Goal: Information Seeking & Learning: Learn about a topic

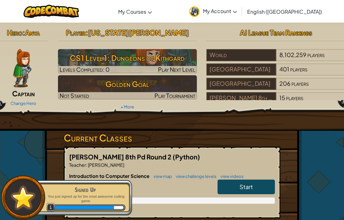
click at [233, 183] on link "Start" at bounding box center [245, 186] width 57 height 15
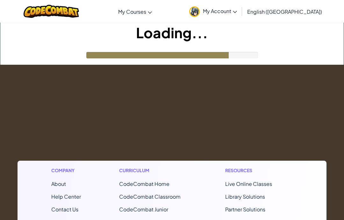
click at [240, 5] on link "My Account" at bounding box center [213, 11] width 54 height 20
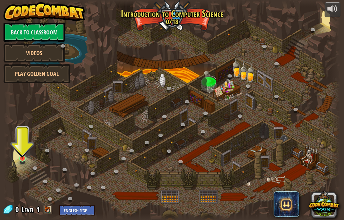
click at [23, 159] on link at bounding box center [23, 158] width 13 height 13
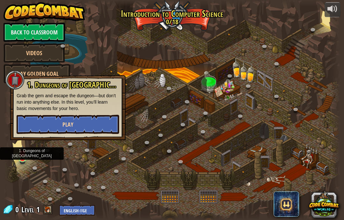
click at [86, 122] on button "Play" at bounding box center [68, 124] width 103 height 19
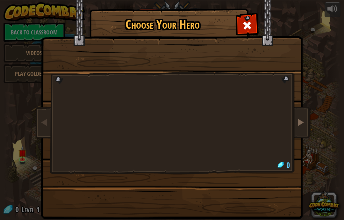
click at [305, 120] on link at bounding box center [300, 122] width 13 height 27
click at [44, 125] on span at bounding box center [44, 122] width 8 height 8
click at [39, 122] on link at bounding box center [44, 122] width 13 height 27
click at [246, 22] on span at bounding box center [247, 25] width 10 height 10
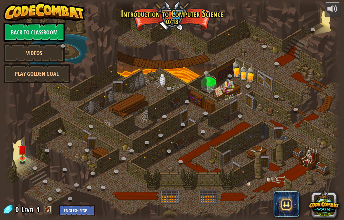
click at [18, 157] on link at bounding box center [23, 158] width 13 height 13
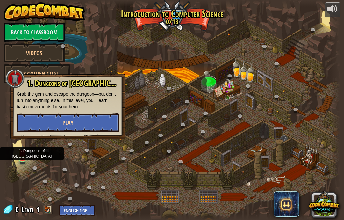
click at [31, 119] on button "Play" at bounding box center [68, 122] width 103 height 19
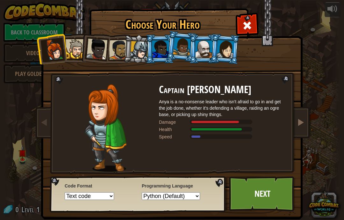
click at [301, 118] on span at bounding box center [301, 122] width 8 height 8
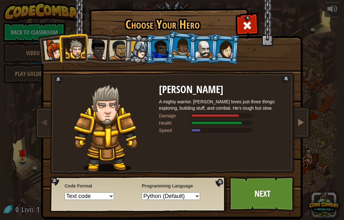
click at [301, 121] on span at bounding box center [301, 122] width 8 height 8
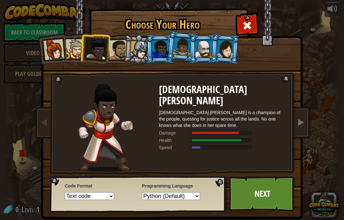
click at [298, 120] on span at bounding box center [301, 122] width 8 height 8
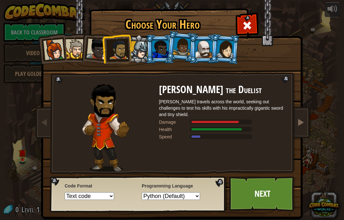
click at [299, 121] on span at bounding box center [301, 122] width 8 height 8
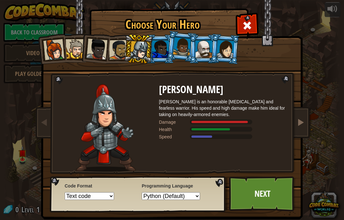
click at [303, 120] on span at bounding box center [301, 122] width 8 height 8
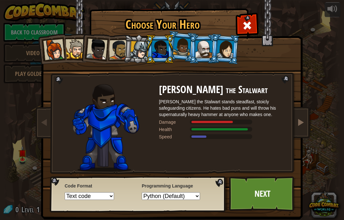
click at [302, 121] on span at bounding box center [301, 122] width 8 height 8
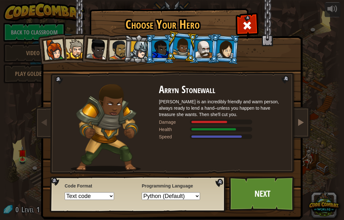
click at [304, 118] on link at bounding box center [300, 122] width 13 height 27
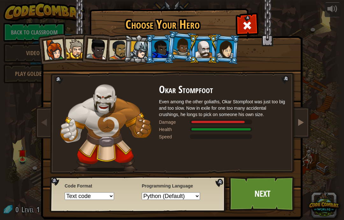
click at [303, 121] on span at bounding box center [301, 122] width 8 height 8
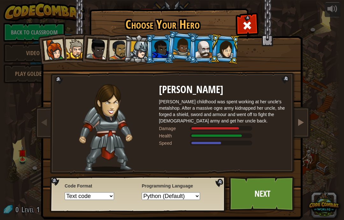
click at [301, 121] on span at bounding box center [301, 122] width 8 height 8
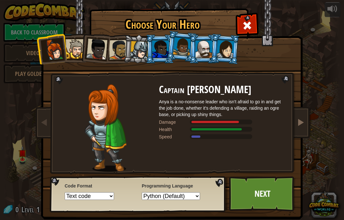
click at [302, 123] on span at bounding box center [301, 122] width 8 height 8
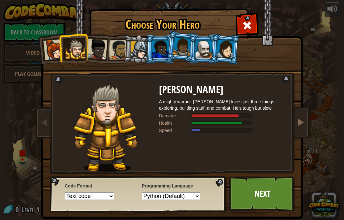
click at [300, 123] on span at bounding box center [301, 122] width 8 height 8
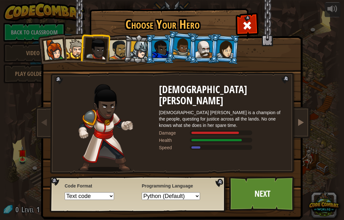
click at [301, 121] on span at bounding box center [301, 122] width 8 height 8
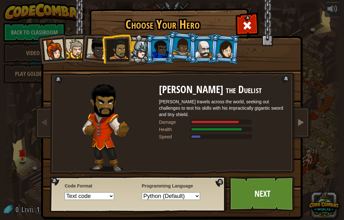
click at [305, 116] on link at bounding box center [300, 122] width 13 height 27
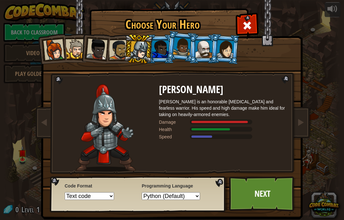
click at [193, 194] on select "Python (Default) JavaScript Lua C++ Java (Experimental)" at bounding box center [171, 196] width 58 height 8
click at [279, 197] on link "Next" at bounding box center [262, 193] width 67 height 35
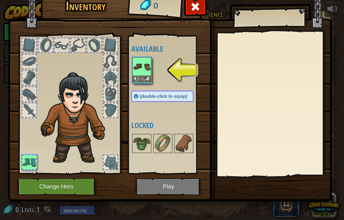
click at [147, 80] on button "Equip" at bounding box center [142, 78] width 18 height 7
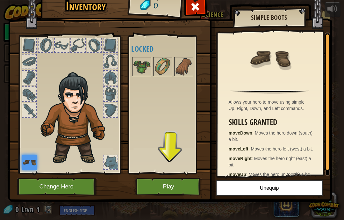
click at [179, 186] on button "Play" at bounding box center [168, 187] width 67 height 18
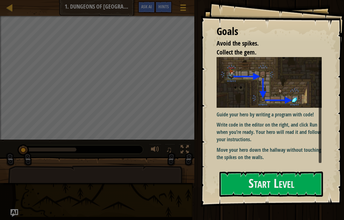
scroll to position [3, 0]
click at [307, 184] on button "Start Level" at bounding box center [270, 183] width 103 height 25
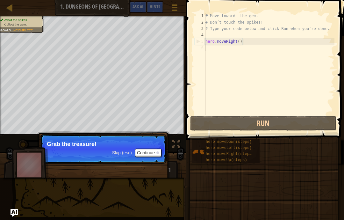
click at [152, 146] on p "Grab the treasure!" at bounding box center [103, 144] width 113 height 6
click at [158, 148] on button "Continue" at bounding box center [148, 152] width 26 height 8
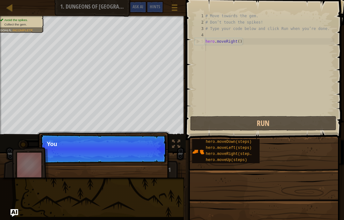
scroll to position [7, 6]
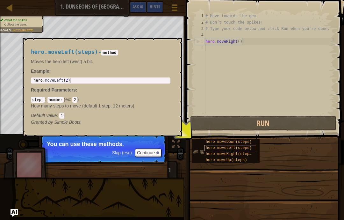
click at [243, 151] on div "hero.moveLeft(steps)" at bounding box center [230, 148] width 52 height 6
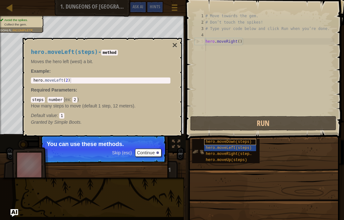
click at [237, 139] on span "hero.moveDown(steps)" at bounding box center [229, 141] width 46 height 4
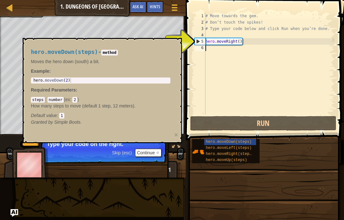
click at [142, 128] on div "hero.moveDown(steps) - method Moves the hero down (south) a bit. Example : 1 he…" at bounding box center [100, 87] width 148 height 88
click at [145, 151] on button "Continue" at bounding box center [148, 152] width 26 height 8
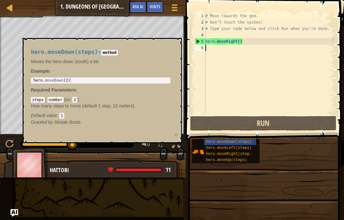
click at [149, 159] on div at bounding box center [93, 167] width 186 height 32
click at [117, 52] on code "method" at bounding box center [109, 53] width 16 height 6
click at [134, 119] on p "Granted by Simple Boots." at bounding box center [100, 122] width 139 height 6
click at [217, 51] on div "# Move towards the gem. # Don’t touch the spikes! # Type your code below and cl…" at bounding box center [269, 70] width 130 height 115
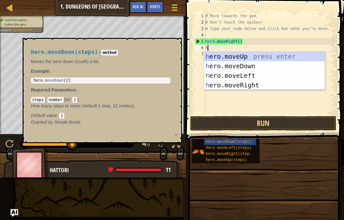
scroll to position [7, 9]
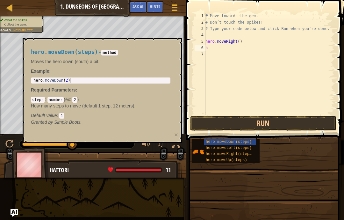
drag, startPoint x: 96, startPoint y: 109, endPoint x: 116, endPoint y: 76, distance: 38.4
click at [116, 76] on div "hero.moveDown(steps) - method Moves the hero down (south) a bit. Example : 1 he…" at bounding box center [100, 87] width 148 height 88
click at [233, 124] on button "Run" at bounding box center [263, 123] width 146 height 15
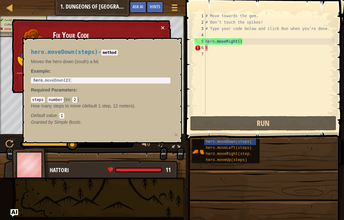
click at [60, 100] on code "number" at bounding box center [55, 100] width 16 height 6
click at [62, 100] on code "number" at bounding box center [55, 100] width 16 height 6
click at [62, 99] on code "number" at bounding box center [55, 100] width 16 height 6
click at [162, 26] on button "×" at bounding box center [163, 27] width 4 height 7
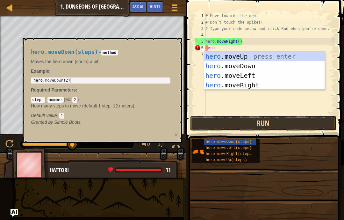
scroll to position [7, 13]
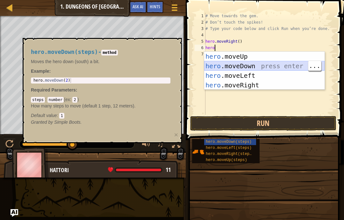
click at [269, 68] on div "hero .moveUp press enter hero .moveDown press enter hero .moveLeft press enter …" at bounding box center [264, 80] width 120 height 57
type textarea "abcde fg"
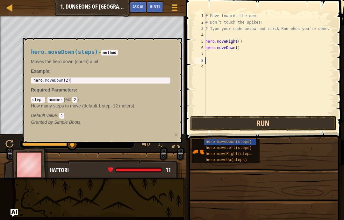
click at [252, 123] on button "Run" at bounding box center [263, 123] width 146 height 15
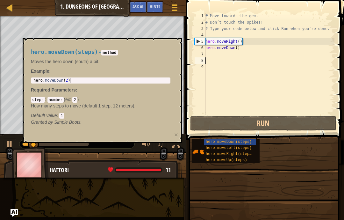
click at [151, 111] on div "steps : number ( ex : 2 ) How many steps to move (default 1 step, 12 meters). D…" at bounding box center [100, 107] width 139 height 22
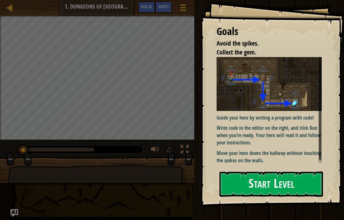
click at [301, 118] on p "Guide your hero by writing a program with code!" at bounding box center [268, 117] width 105 height 7
click at [305, 185] on button "Start Level" at bounding box center [270, 183] width 103 height 25
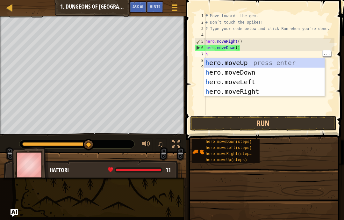
scroll to position [7, 9]
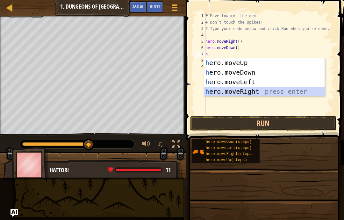
click at [254, 93] on div "h ero.moveUp press enter h ero.moveDown press enter h ero.moveLeft press enter …" at bounding box center [264, 86] width 120 height 57
type textarea "abcde fg"
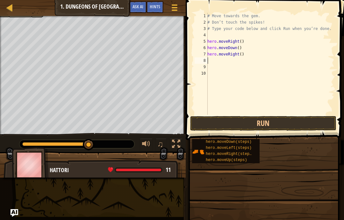
click at [257, 131] on span at bounding box center [265, 61] width 163 height 159
click at [257, 126] on button "Run" at bounding box center [263, 123] width 146 height 15
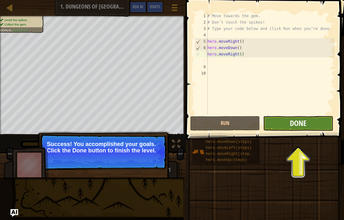
click at [299, 118] on span "Done" at bounding box center [298, 123] width 17 height 10
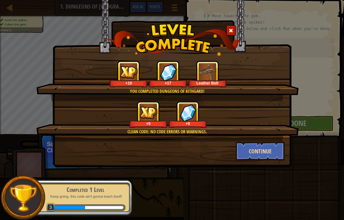
click at [265, 153] on button "Continue" at bounding box center [260, 150] width 49 height 19
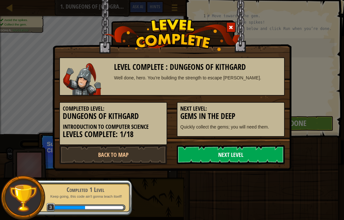
click at [267, 154] on link "Next Level" at bounding box center [231, 154] width 108 height 19
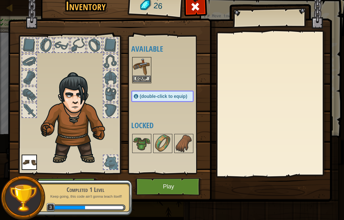
click at [136, 74] on img at bounding box center [142, 67] width 18 height 18
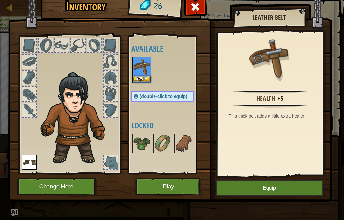
scroll to position [7, 6]
click at [287, 186] on button "Equip" at bounding box center [270, 188] width 108 height 16
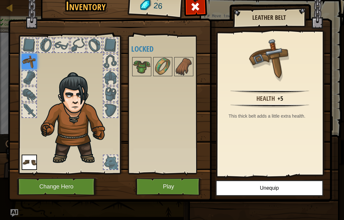
click at [161, 188] on button "Play" at bounding box center [168, 187] width 67 height 18
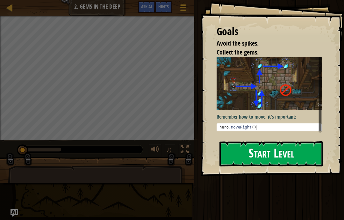
click at [300, 154] on button "Start Level" at bounding box center [270, 153] width 103 height 25
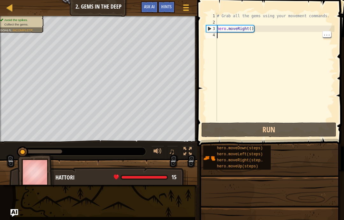
click at [255, 36] on div "# Grab all the gems using your movement commands. hero . moveRight ( )" at bounding box center [275, 73] width 119 height 121
click at [257, 27] on div "# Grab all the gems using your movement commands. hero . moveRight ( )" at bounding box center [275, 73] width 119 height 121
click at [224, 18] on div "# Grab all the gems using your movement commands. hero . moveRight ( )" at bounding box center [275, 73] width 119 height 121
click at [223, 22] on div "# Grab all the gems using your movement commands. hero . moveRight ( )" at bounding box center [275, 73] width 119 height 121
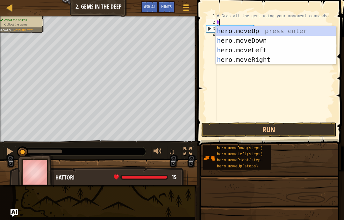
scroll to position [7, 9]
click at [281, 31] on div "h ero.moveUp press enter h ero.moveDown press enter h ero.moveLeft press enter …" at bounding box center [276, 54] width 120 height 57
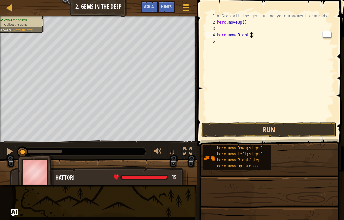
click at [251, 35] on div "# Grab all the gems using your movement commands. hero . moveUp ( ) hero . move…" at bounding box center [275, 73] width 119 height 121
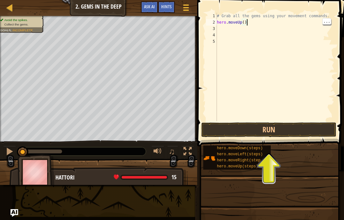
click at [251, 21] on div "# Grab all the gems using your movement commands. hero . moveUp ( )" at bounding box center [275, 73] width 119 height 121
click at [228, 28] on div "# Grab all the gems using your movement commands. hero . moveRight ( ) h" at bounding box center [275, 73] width 119 height 121
click at [231, 27] on div "# Grab all the gems using your movement commands. hero . moveRight ( ) h" at bounding box center [275, 73] width 119 height 121
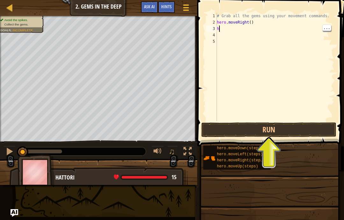
click at [231, 31] on div "# Grab all the gems using your movement commands. hero . moveRight ( ) h" at bounding box center [275, 73] width 119 height 121
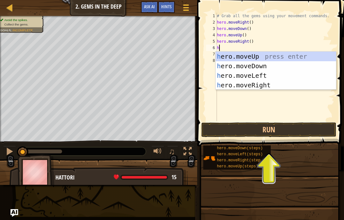
scroll to position [7, 11]
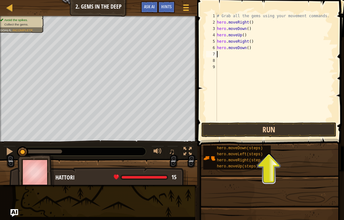
click at [301, 131] on button "Run" at bounding box center [268, 129] width 135 height 15
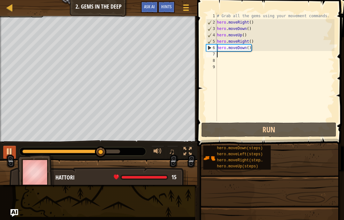
click at [13, 152] on div at bounding box center [9, 151] width 8 height 8
click at [278, 65] on div "# Grab all the gems using your movement commands. hero . moveRight ( ) hero . m…" at bounding box center [275, 73] width 119 height 121
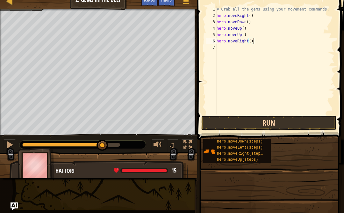
click at [326, 122] on button "Run" at bounding box center [268, 129] width 135 height 15
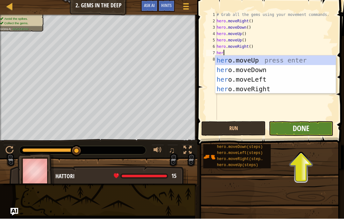
click at [298, 124] on span "Done" at bounding box center [301, 129] width 17 height 10
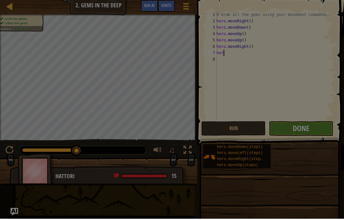
type textarea "abcde fg"
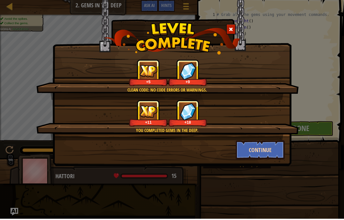
click at [271, 149] on button "Continue" at bounding box center [260, 150] width 49 height 19
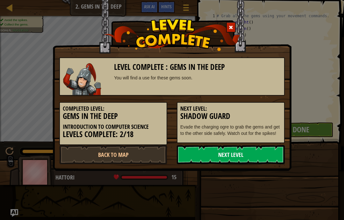
click at [257, 147] on link "Next Level" at bounding box center [231, 154] width 108 height 19
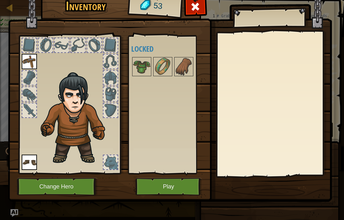
click at [181, 182] on button "Play" at bounding box center [168, 187] width 67 height 18
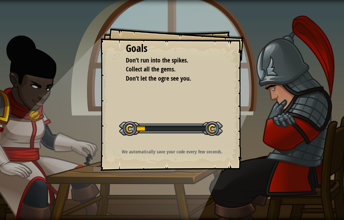
click at [177, 181] on div "Goals Don’t run into the spikes. Collect all the gems. Don’t let the ogre see y…" at bounding box center [172, 110] width 344 height 220
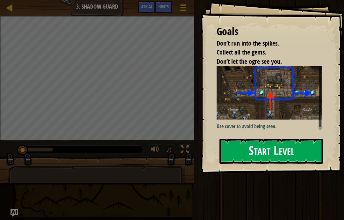
click at [302, 162] on button "Start Level" at bounding box center [270, 150] width 103 height 25
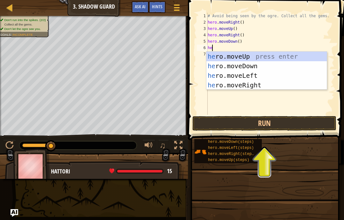
scroll to position [7, 11]
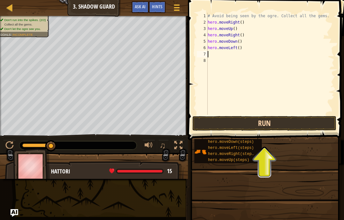
click at [291, 119] on button "Run" at bounding box center [264, 123] width 144 height 15
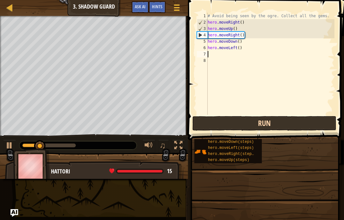
click at [282, 122] on button "Run" at bounding box center [264, 123] width 144 height 15
click at [250, 119] on button "Run" at bounding box center [264, 123] width 144 height 15
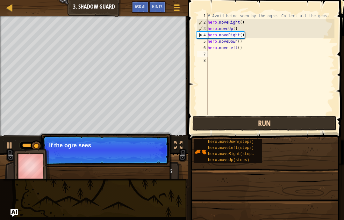
click at [241, 125] on button "Run" at bounding box center [264, 123] width 144 height 15
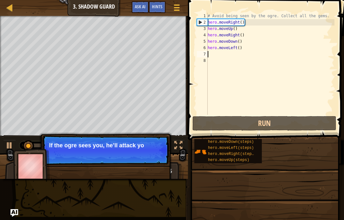
click at [39, 166] on img at bounding box center [31, 165] width 37 height 35
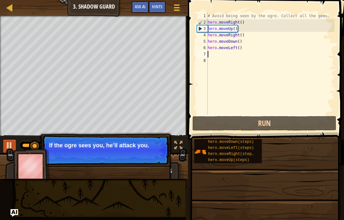
click at [12, 143] on div at bounding box center [9, 145] width 8 height 8
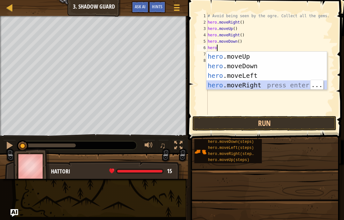
type textarea "abcde fg"
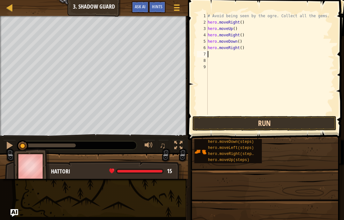
click at [288, 126] on button "Run" at bounding box center [264, 123] width 144 height 15
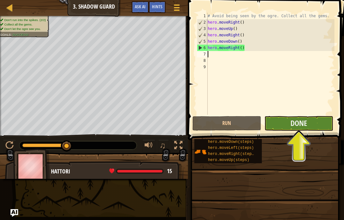
click at [318, 124] on button "Done" at bounding box center [298, 123] width 69 height 15
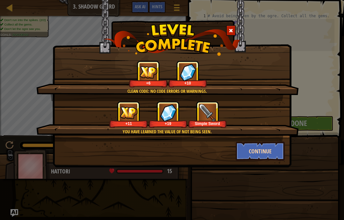
click at [270, 150] on button "Continue" at bounding box center [260, 150] width 49 height 19
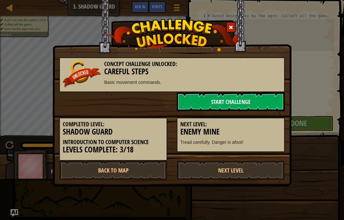
click at [247, 96] on link "Start Challenge" at bounding box center [231, 101] width 108 height 19
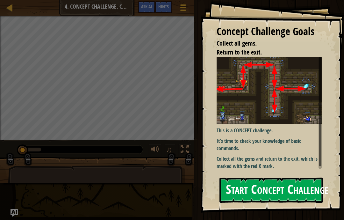
click at [303, 187] on button "Start Concept Challenge" at bounding box center [270, 189] width 103 height 25
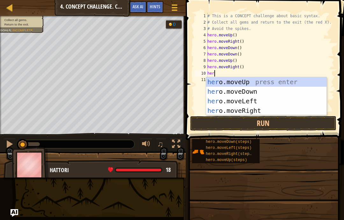
scroll to position [7, 13]
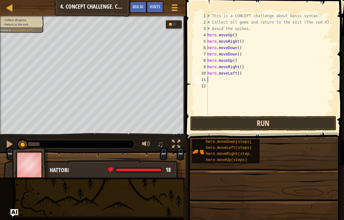
click at [311, 121] on button "Run" at bounding box center [263, 123] width 146 height 15
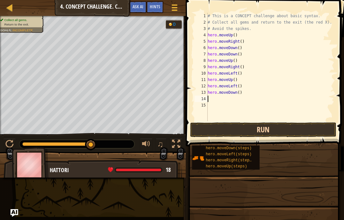
click at [306, 123] on button "Run" at bounding box center [263, 129] width 146 height 15
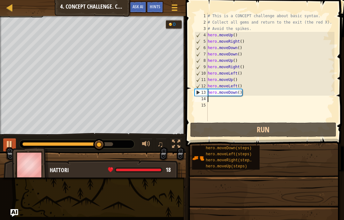
click at [10, 145] on div at bounding box center [9, 144] width 8 height 8
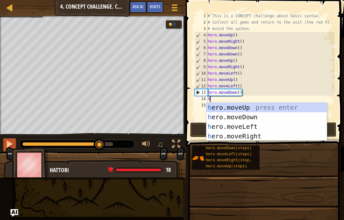
scroll to position [7, 11]
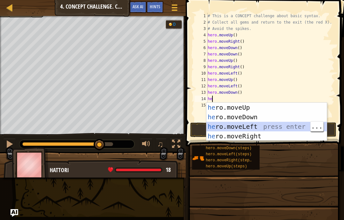
type textarea "abcde fg"
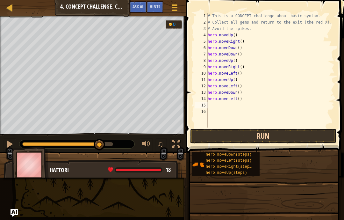
click at [296, 135] on button "Run" at bounding box center [263, 136] width 146 height 15
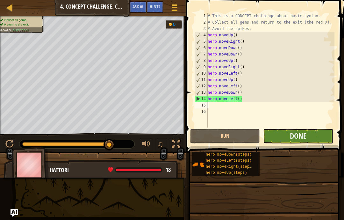
click at [316, 134] on button "Done" at bounding box center [298, 136] width 70 height 15
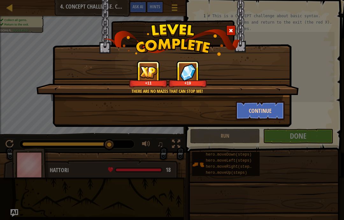
click at [271, 117] on button "Continue" at bounding box center [260, 110] width 49 height 19
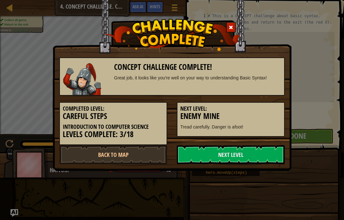
click at [271, 109] on h5 "Next Level:" at bounding box center [230, 108] width 101 height 6
click at [265, 153] on link "Next Level" at bounding box center [231, 154] width 108 height 19
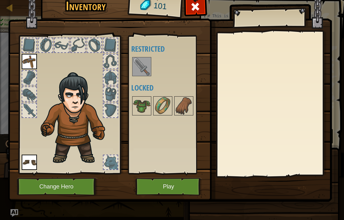
click at [145, 73] on img at bounding box center [142, 67] width 18 height 18
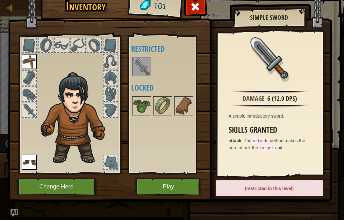
click at [141, 70] on img at bounding box center [142, 67] width 18 height 18
click at [163, 181] on button "Play" at bounding box center [168, 187] width 67 height 18
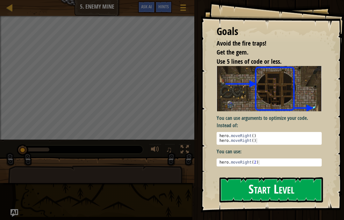
click at [306, 189] on button "Start Level" at bounding box center [270, 189] width 103 height 25
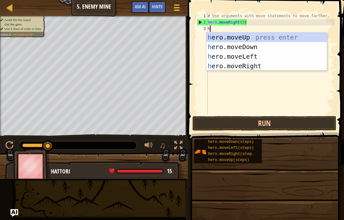
scroll to position [7, 9]
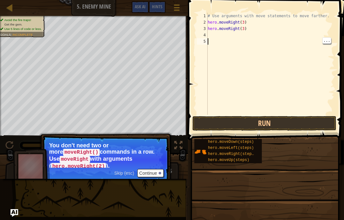
click at [210, 35] on div "# Use arguments with move statements to move farther. hero . moveRight ( 3 ) he…" at bounding box center [270, 70] width 128 height 115
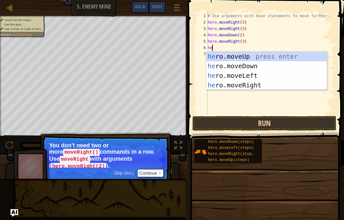
scroll to position [7, 11]
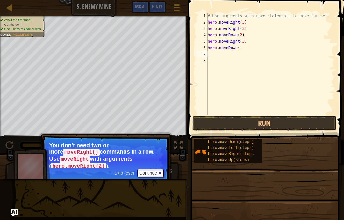
click at [126, 174] on span "Skip (esc)" at bounding box center [124, 172] width 20 height 5
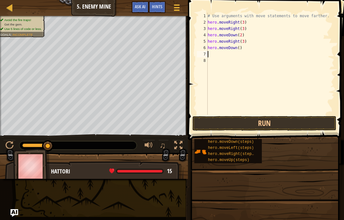
scroll to position [7, 6]
click at [149, 172] on div at bounding box center [139, 171] width 45 height 3
click at [226, 57] on div "# Use arguments with move statements to move farther. hero . moveRight ( 3 ) he…" at bounding box center [270, 70] width 128 height 115
click at [247, 49] on div "# Use arguments with move statements to move farther. hero . moveRight ( 3 ) he…" at bounding box center [270, 70] width 128 height 115
click at [215, 51] on div "# Use arguments with move statements to move farther. hero . moveRight ( 3 ) he…" at bounding box center [270, 70] width 128 height 115
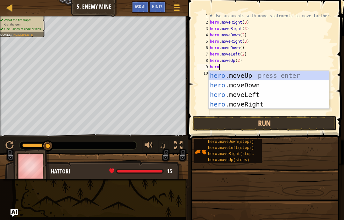
scroll to position [7, 16]
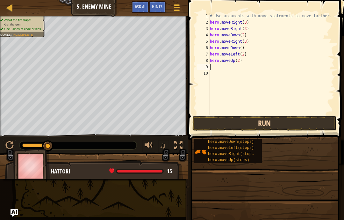
click at [313, 124] on button "Run" at bounding box center [264, 123] width 144 height 15
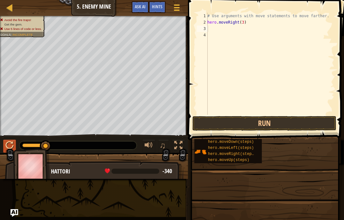
click at [11, 144] on div at bounding box center [9, 145] width 8 height 8
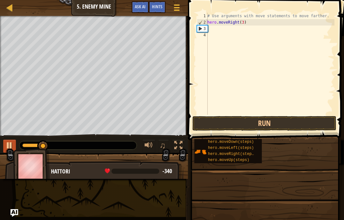
click at [8, 145] on div at bounding box center [9, 145] width 8 height 8
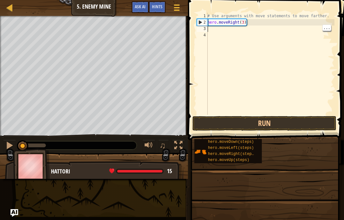
click at [238, 24] on div "# Use arguments with move statements to move farther. hero . moveRight ( 3 )" at bounding box center [270, 70] width 128 height 115
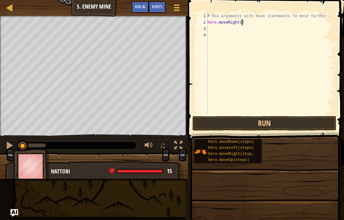
scroll to position [7, 9]
click at [207, 118] on button "Run" at bounding box center [264, 123] width 144 height 15
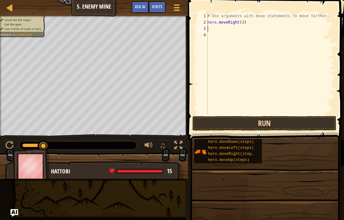
click at [287, 128] on button "Run" at bounding box center [264, 123] width 144 height 15
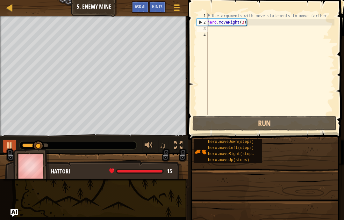
click at [4, 141] on button at bounding box center [9, 145] width 13 height 13
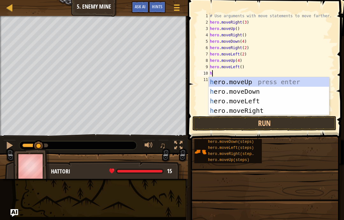
scroll to position [7, 11]
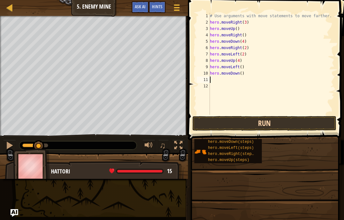
click at [305, 118] on button "Run" at bounding box center [264, 123] width 144 height 15
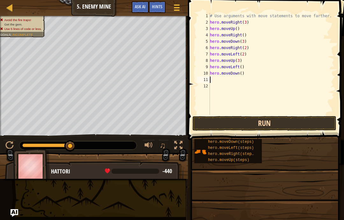
click at [317, 121] on button "Run" at bounding box center [264, 123] width 144 height 15
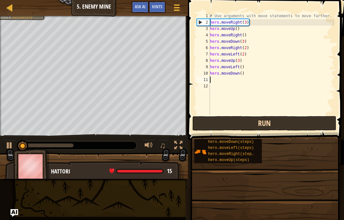
click at [308, 124] on button "Run" at bounding box center [264, 123] width 144 height 15
click at [308, 123] on button "Running" at bounding box center [264, 123] width 144 height 15
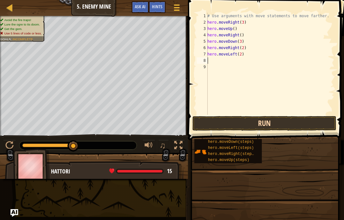
click at [300, 120] on button "Run" at bounding box center [264, 123] width 144 height 15
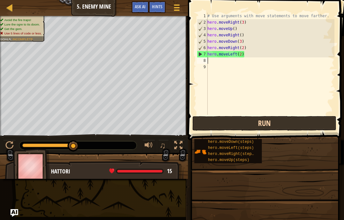
click at [290, 119] on button "Run" at bounding box center [264, 123] width 144 height 15
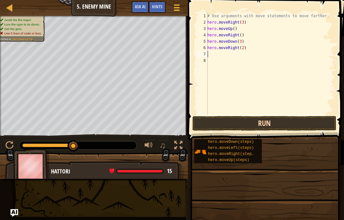
click at [310, 120] on button "Run" at bounding box center [264, 123] width 144 height 15
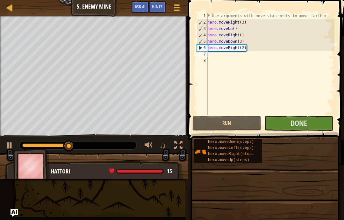
click at [331, 13] on div "# Use arguments with move statements to move farther. hero . moveRight ( 3 ) he…" at bounding box center [270, 70] width 128 height 115
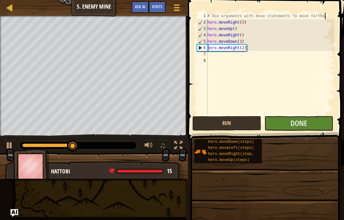
scroll to position [7, 9]
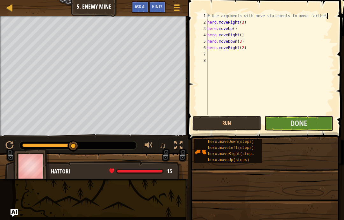
type textarea "abcde fg"
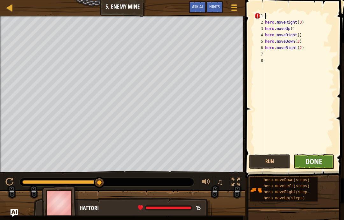
click at [320, 161] on span "Done" at bounding box center [313, 161] width 17 height 10
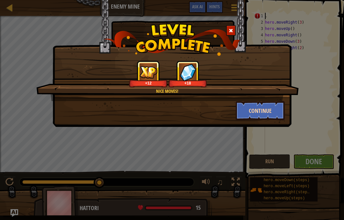
click at [264, 116] on button "Continue" at bounding box center [260, 110] width 49 height 19
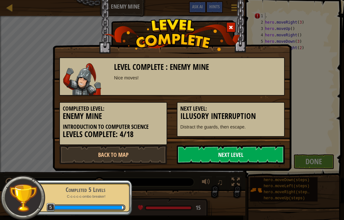
click at [259, 152] on link "Next Level" at bounding box center [231, 154] width 108 height 19
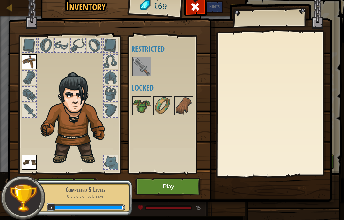
click at [260, 151] on div at bounding box center [273, 103] width 112 height 143
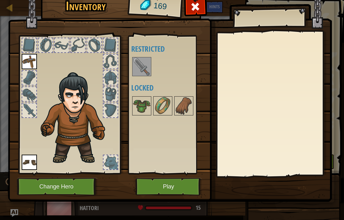
click at [188, 190] on button "Play" at bounding box center [168, 187] width 67 height 18
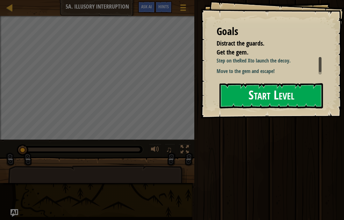
click at [281, 83] on button "Start Level" at bounding box center [270, 95] width 103 height 25
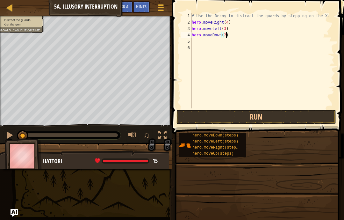
scroll to position [7, 9]
click at [267, 114] on button "Run" at bounding box center [255, 117] width 159 height 15
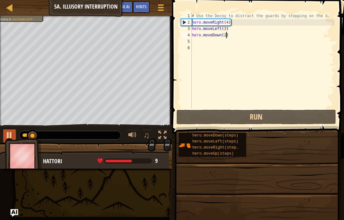
click at [6, 137] on div at bounding box center [9, 135] width 8 height 8
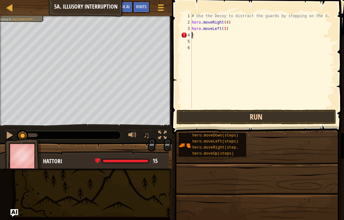
click at [289, 111] on button "Run" at bounding box center [255, 117] width 159 height 15
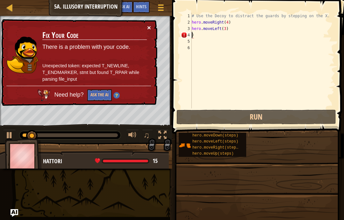
click at [151, 26] on button "×" at bounding box center [149, 27] width 4 height 7
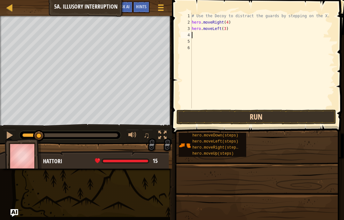
click at [306, 110] on button "Run" at bounding box center [255, 117] width 159 height 15
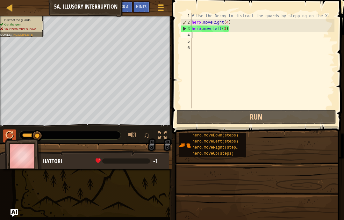
click at [4, 131] on button at bounding box center [9, 135] width 13 height 13
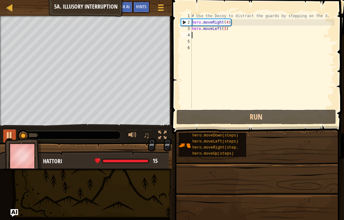
click at [6, 133] on div at bounding box center [9, 135] width 8 height 8
click at [239, 27] on div "# Use the Decoy to distract the guards by stepping on the X. hero . moveRight (…" at bounding box center [262, 67] width 144 height 108
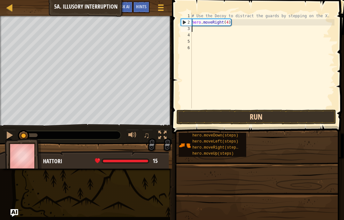
click at [300, 110] on button "Run" at bounding box center [255, 117] width 159 height 15
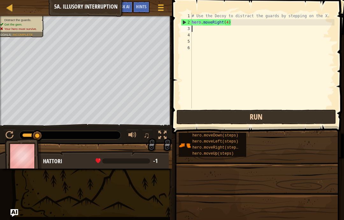
click at [295, 123] on button "Run" at bounding box center [255, 117] width 159 height 15
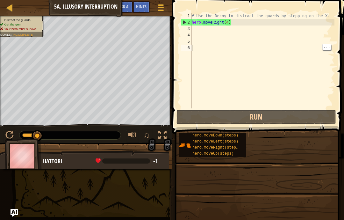
click at [247, 22] on div "# Use the Decoy to distract the guards by stepping on the X. hero . moveRight (…" at bounding box center [262, 67] width 144 height 108
click at [268, 19] on div "# Use the Decoy to distract the guards by stepping on the X. hero . moveRight (…" at bounding box center [262, 67] width 144 height 108
click at [275, 24] on div "# Use the Decoy to distract the guards by stepping on the X. hero . moveRight (…" at bounding box center [262, 67] width 144 height 108
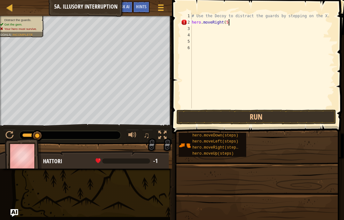
scroll to position [7, 11]
click at [313, 116] on button "Run" at bounding box center [255, 117] width 159 height 15
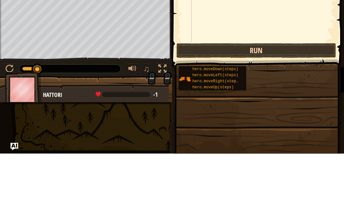
click at [291, 110] on button "Run" at bounding box center [255, 117] width 159 height 15
click at [294, 110] on button "Run" at bounding box center [255, 117] width 159 height 15
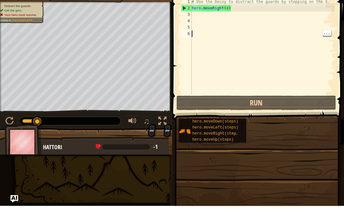
click at [204, 16] on div "# Use the Decoy to distract the guards by stepping on the X. hero . moveRight (…" at bounding box center [262, 67] width 144 height 108
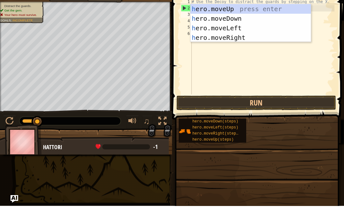
scroll to position [7, 9]
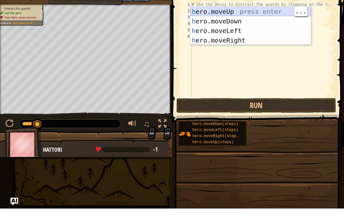
click at [275, 18] on div "h ero.moveUp press enter h ero.moveDown press enter h ero.moveLeft press enter …" at bounding box center [250, 46] width 120 height 57
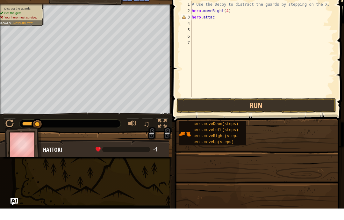
scroll to position [7, 20]
click at [310, 110] on button "Run" at bounding box center [255, 117] width 159 height 15
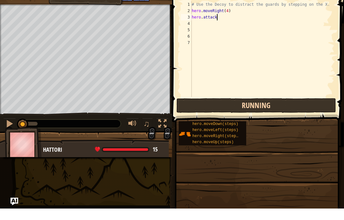
scroll to position [7, 19]
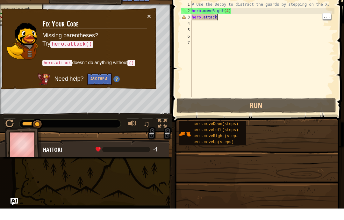
click at [296, 18] on div "# Use the Decoy to distract the guards by stepping on the X. hero . moveRight (…" at bounding box center [262, 67] width 144 height 108
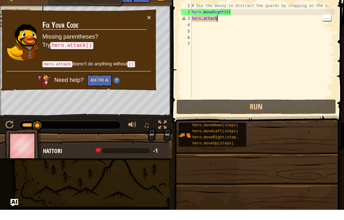
click at [276, 22] on div "# Use the Decoy to distract the guards by stepping on the X. hero . moveRight (…" at bounding box center [262, 67] width 144 height 108
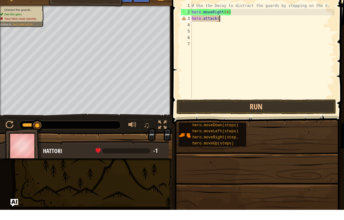
scroll to position [7, 11]
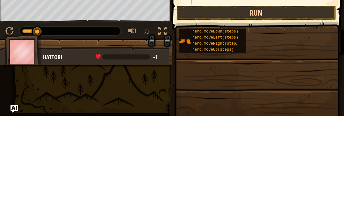
click at [307, 110] on button "Run" at bounding box center [255, 117] width 159 height 15
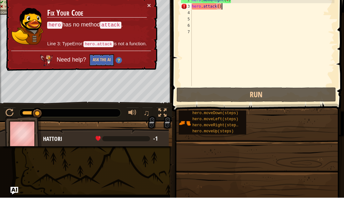
click at [143, 24] on td "Fix Your Code hero has no method attack . Line 3: TypeError: hero.attack is not…" at bounding box center [97, 48] width 100 height 49
click at [147, 24] on button "×" at bounding box center [149, 27] width 4 height 7
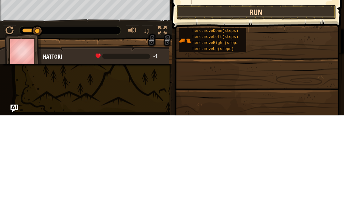
click at [308, 110] on button "Run" at bounding box center [255, 117] width 159 height 15
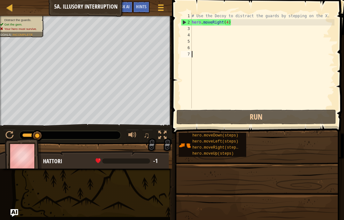
click at [238, 23] on div "# Use the Decoy to distract the guards by stepping on the X. hero . moveRight (…" at bounding box center [262, 67] width 144 height 108
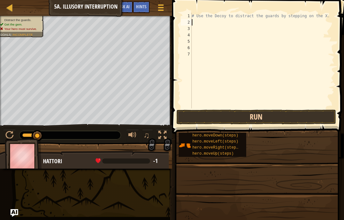
click at [313, 112] on button "Run" at bounding box center [255, 117] width 159 height 15
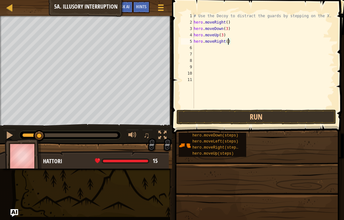
scroll to position [7, 9]
click at [276, 115] on button "Run" at bounding box center [255, 117] width 159 height 15
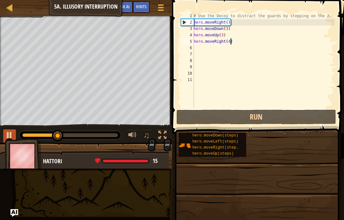
click at [11, 131] on div at bounding box center [9, 135] width 8 height 8
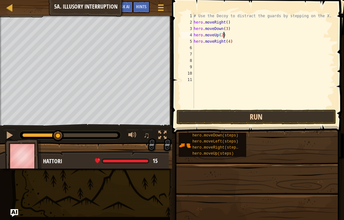
click at [279, 113] on button "Run" at bounding box center [255, 117] width 159 height 15
type textarea "abcde fg"
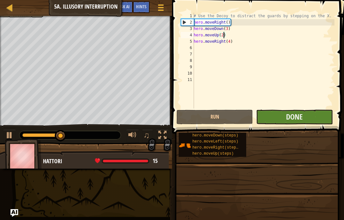
click at [311, 117] on button "Done" at bounding box center [294, 117] width 76 height 15
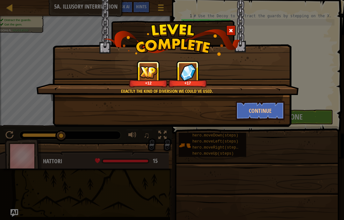
click at [271, 97] on div "Exactly the kind of diversion we could've used. +12 +17" at bounding box center [167, 80] width 262 height 40
click at [268, 113] on button "Continue" at bounding box center [260, 110] width 49 height 19
